Goal: Download file/media

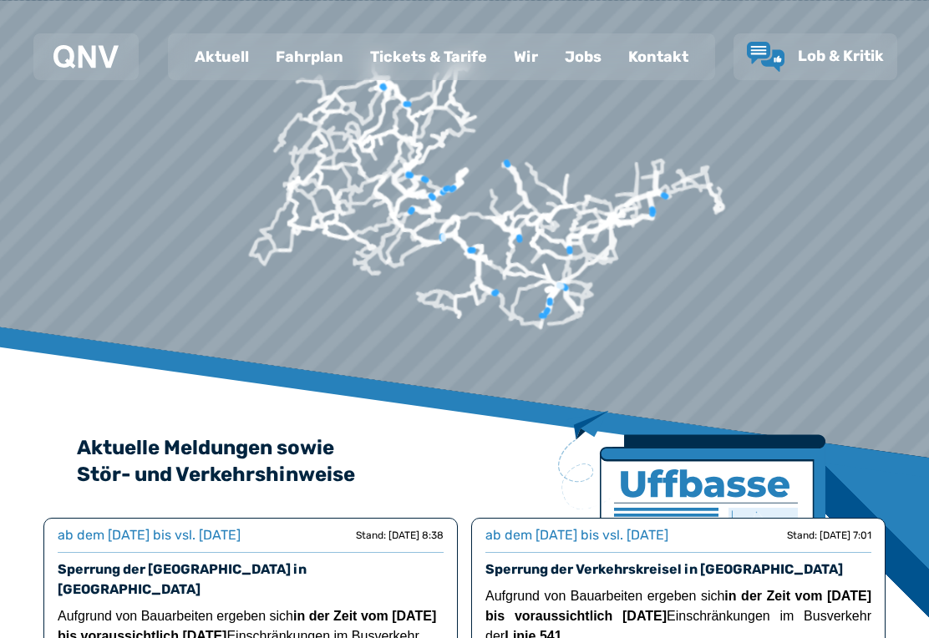
click at [311, 61] on div "Fahrplan" at bounding box center [309, 56] width 94 height 43
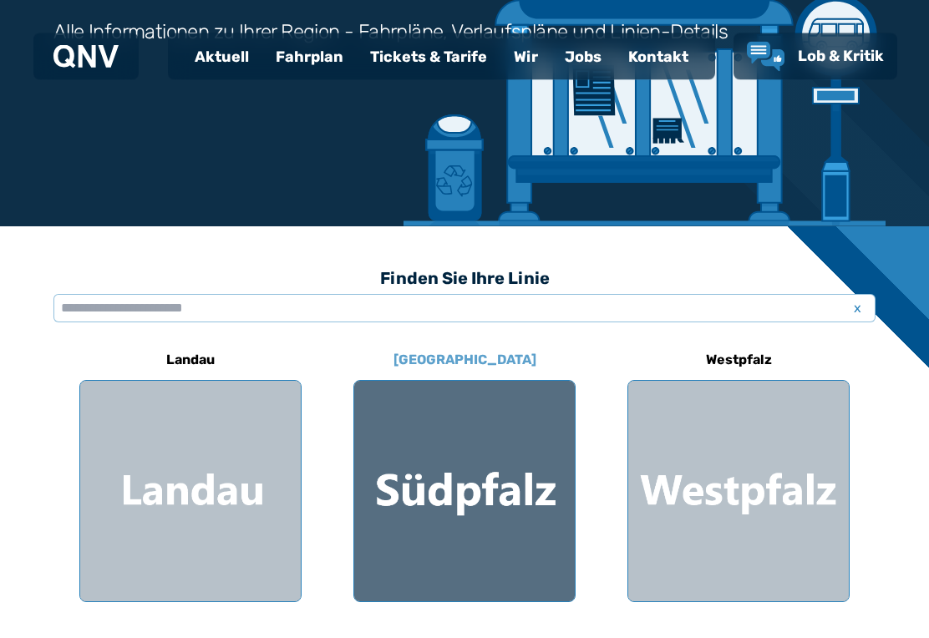
scroll to position [251, 0]
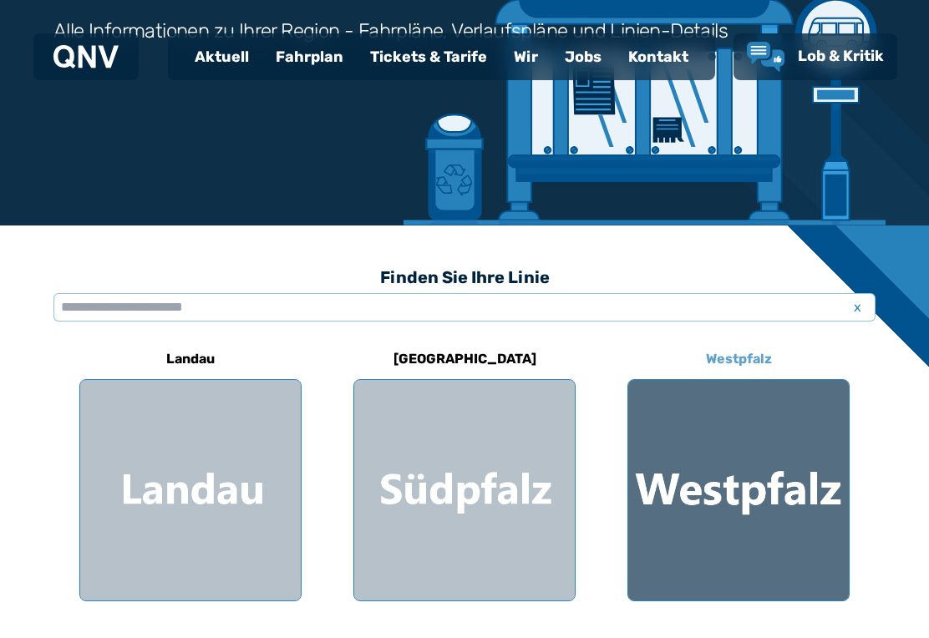
click at [671, 520] on div at bounding box center [738, 490] width 221 height 221
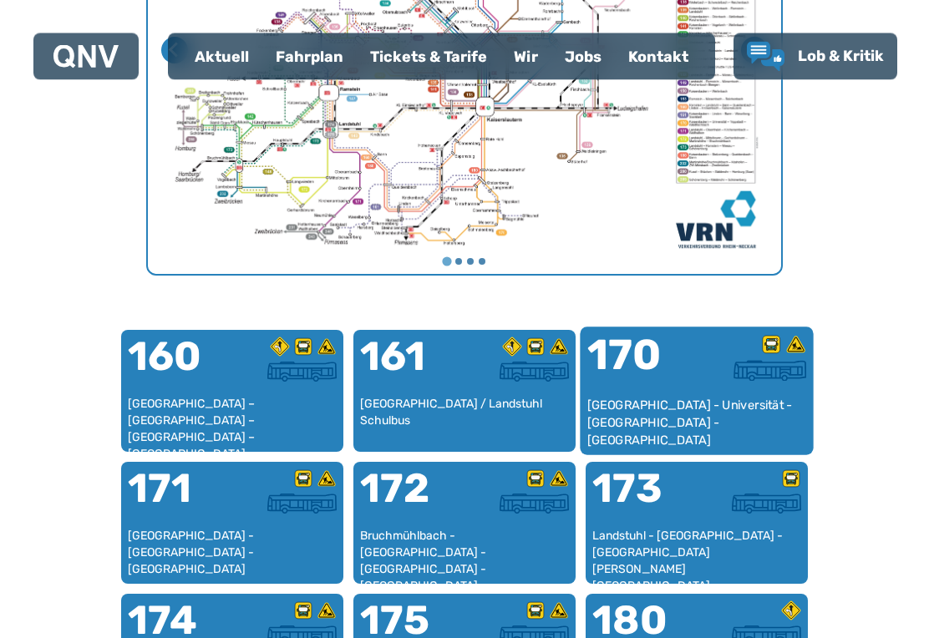
scroll to position [815, 0]
click at [711, 403] on div "[GEOGRAPHIC_DATA] - Universität - [GEOGRAPHIC_DATA] - [GEOGRAPHIC_DATA]" at bounding box center [697, 422] width 220 height 51
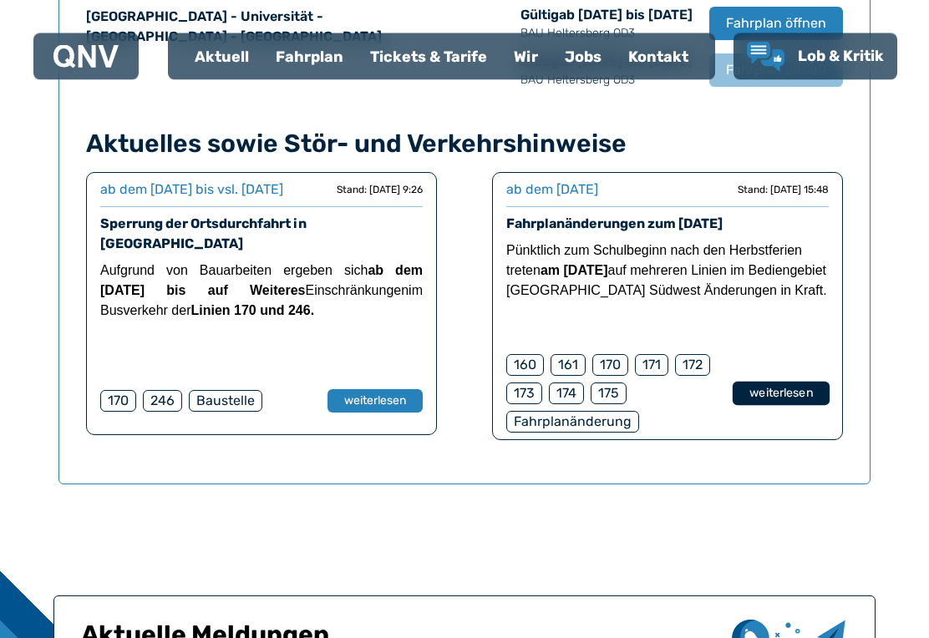
scroll to position [1263, 0]
click at [769, 393] on button "weiterlesen" at bounding box center [781, 394] width 97 height 24
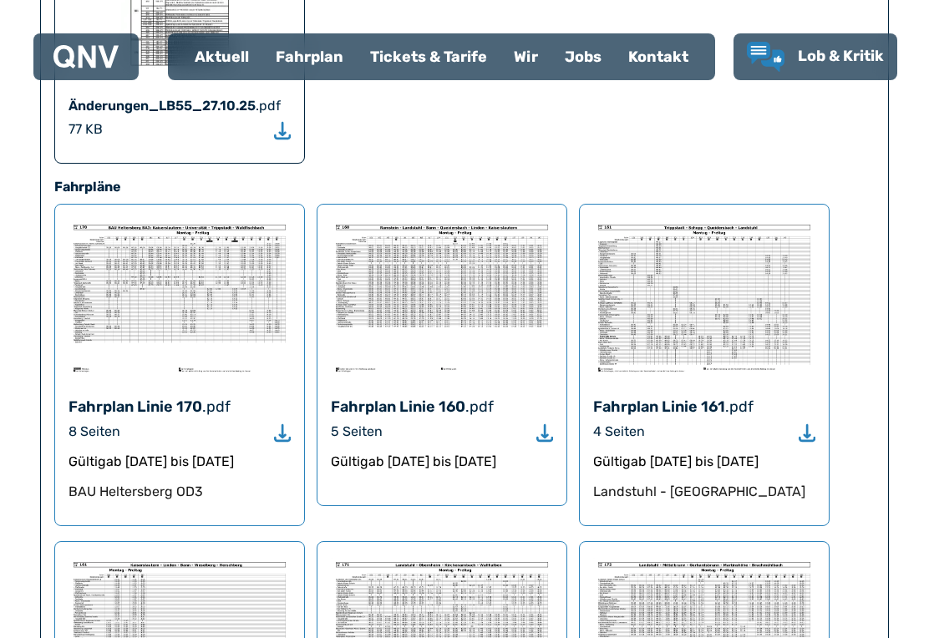
scroll to position [1766, 0]
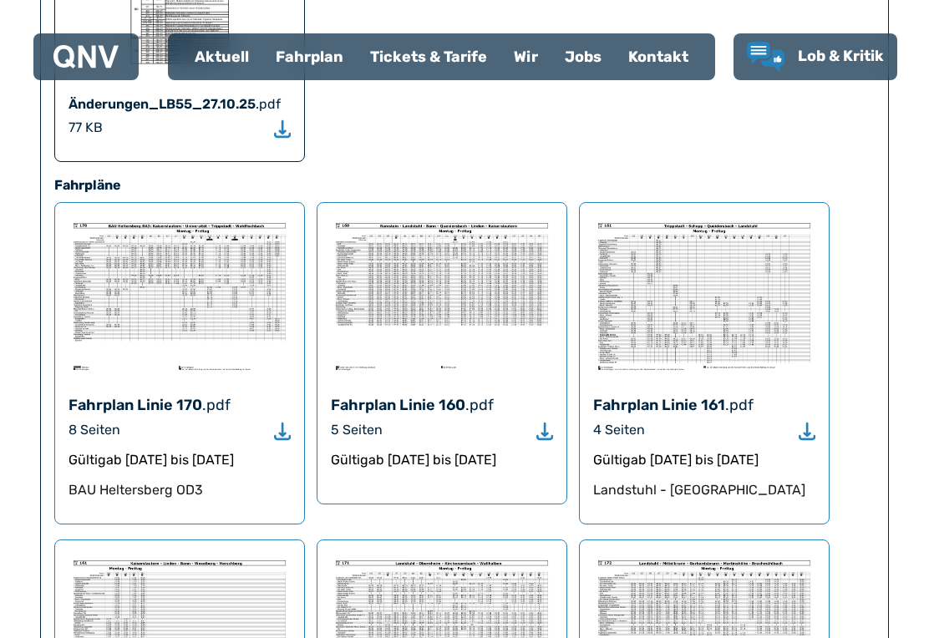
click at [277, 422] on icon "Download" at bounding box center [282, 431] width 17 height 19
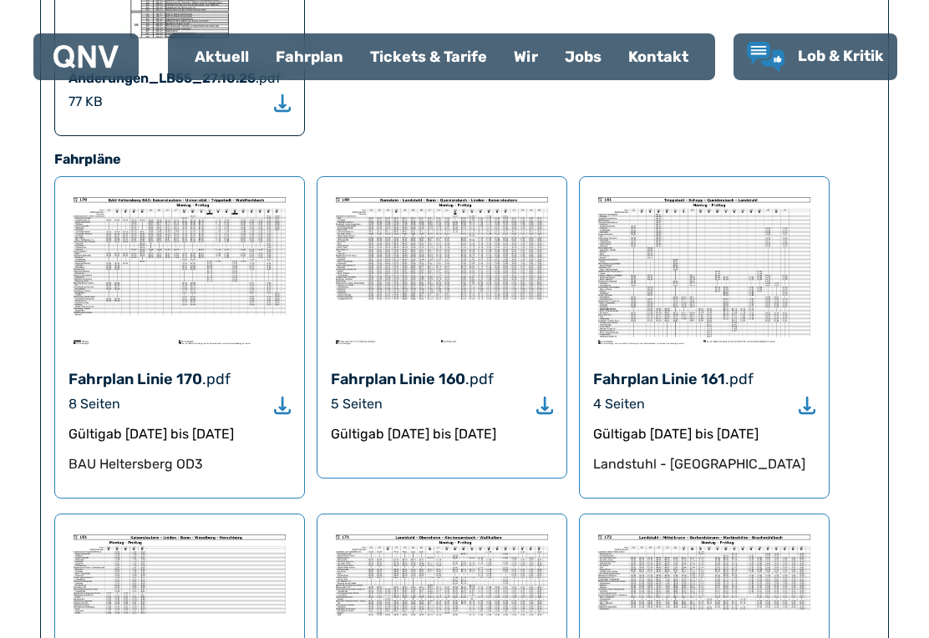
click at [277, 396] on icon "Download" at bounding box center [282, 405] width 17 height 19
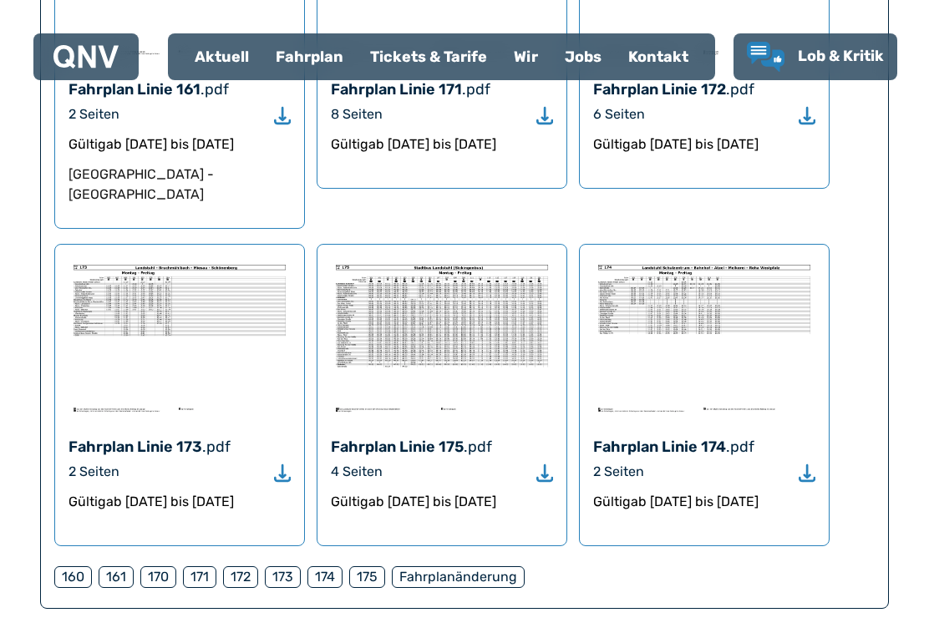
scroll to position [2563, 0]
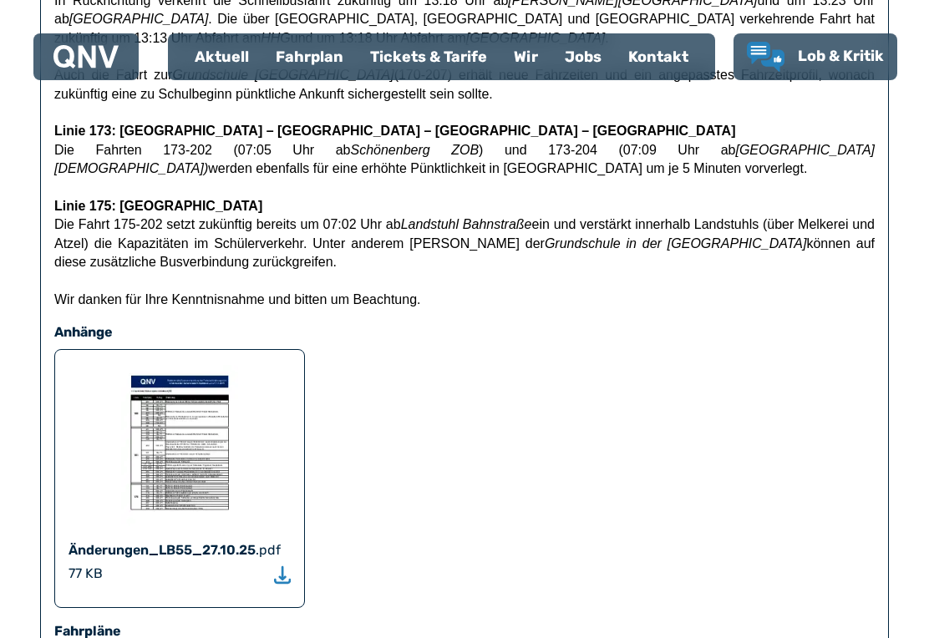
scroll to position [1310, 0]
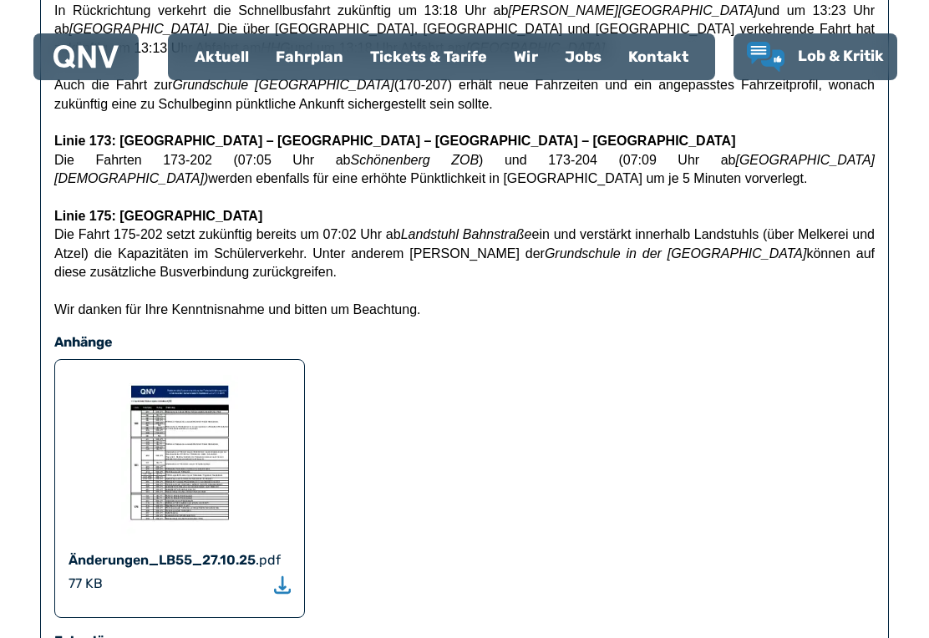
click at [281, 576] on use "Download" at bounding box center [282, 585] width 17 height 18
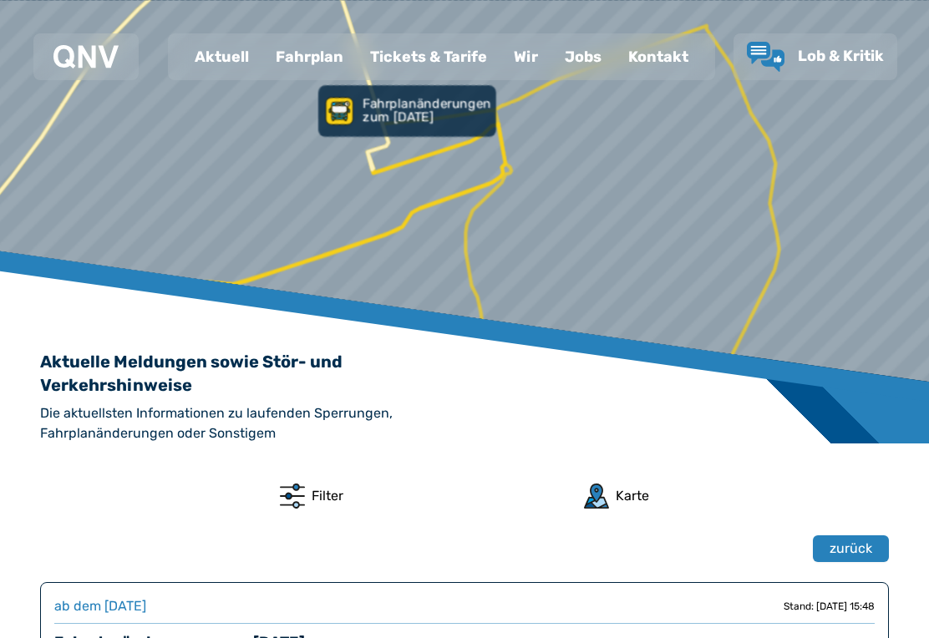
scroll to position [0, 0]
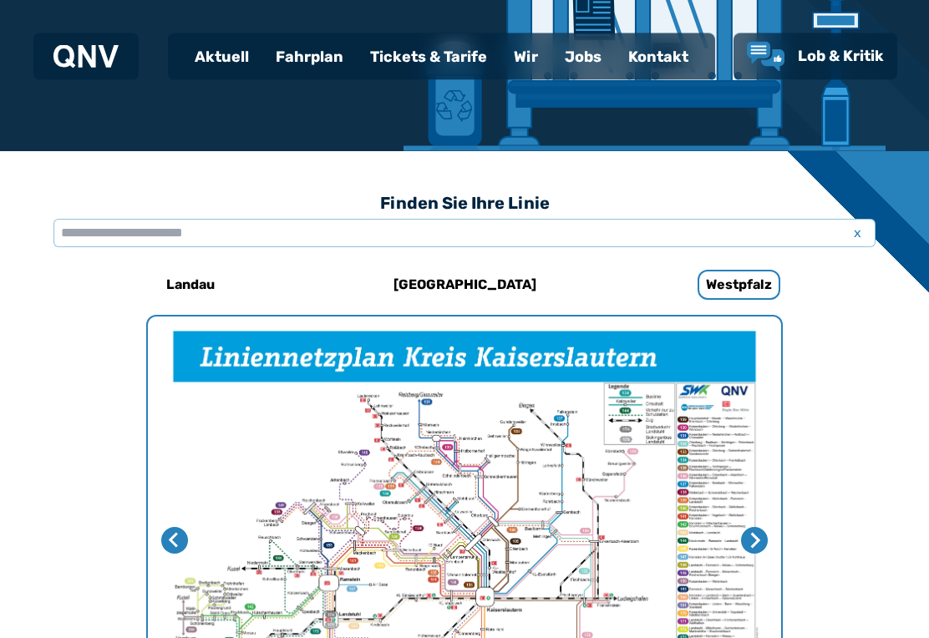
scroll to position [325, 0]
